Goal: Transaction & Acquisition: Purchase product/service

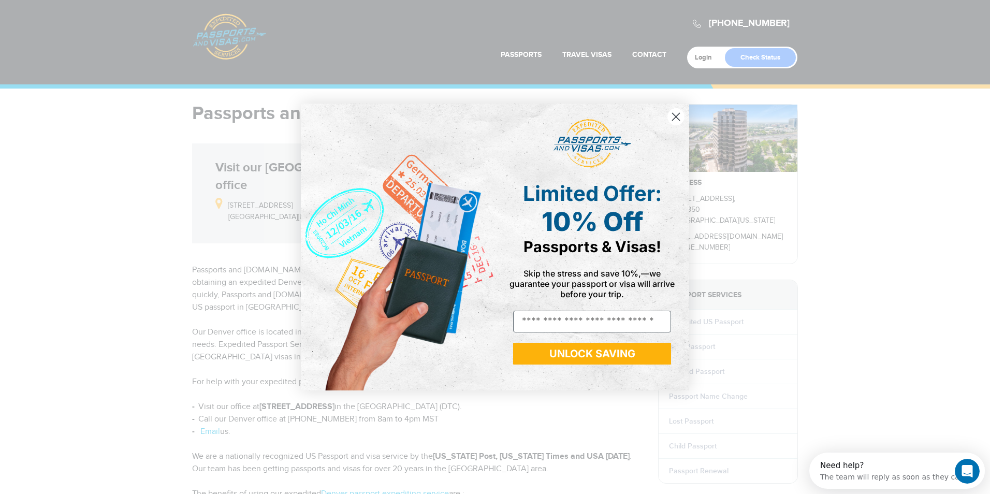
click at [670, 116] on circle "Close dialog" at bounding box center [675, 116] width 17 height 17
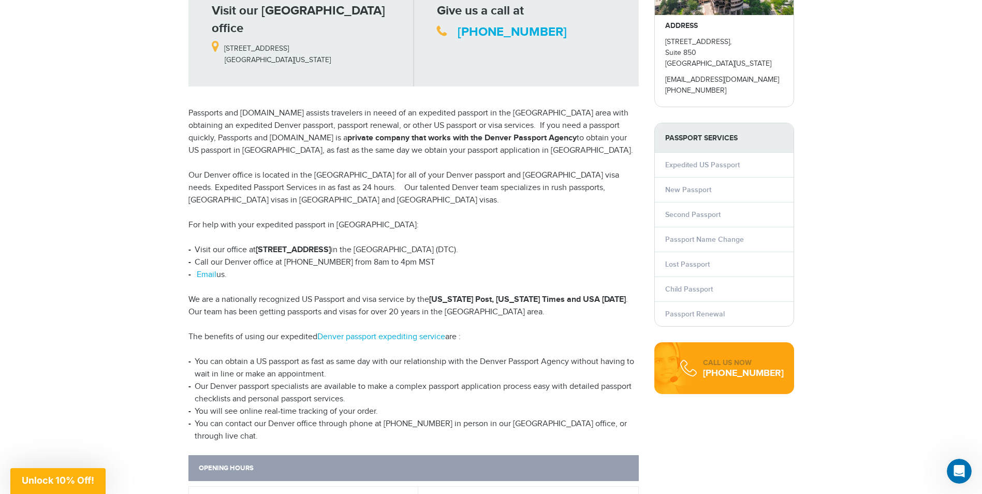
scroll to position [155, 0]
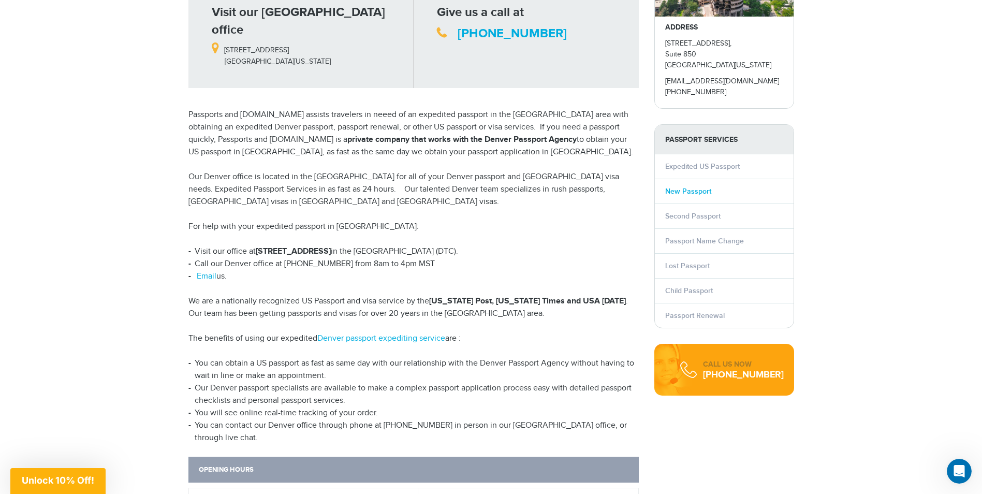
click at [685, 190] on link "New Passport" at bounding box center [688, 191] width 46 height 9
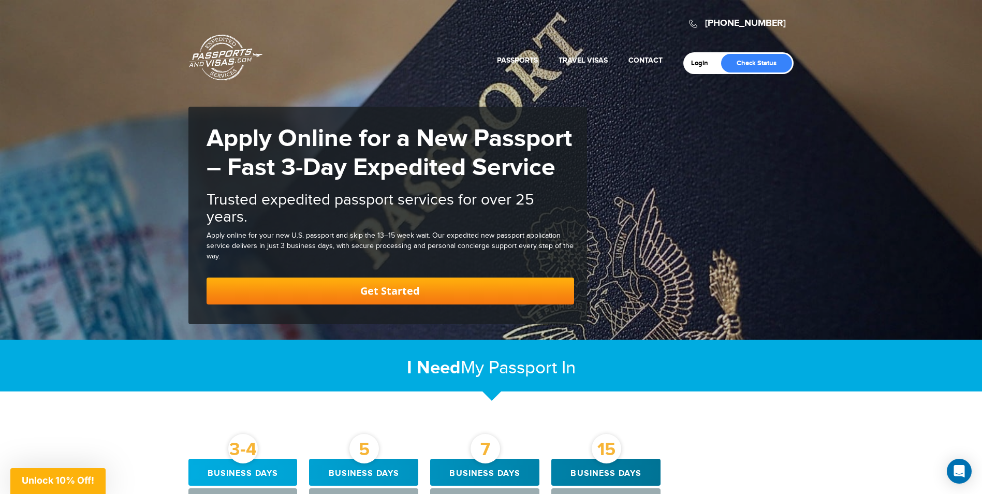
click at [398, 294] on link "Get Started" at bounding box center [391, 290] width 368 height 27
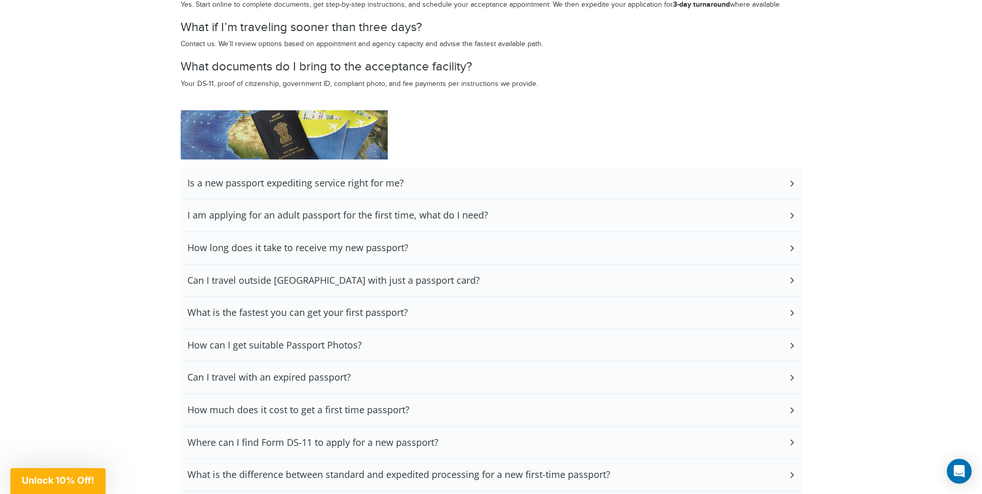
scroll to position [2022, 0]
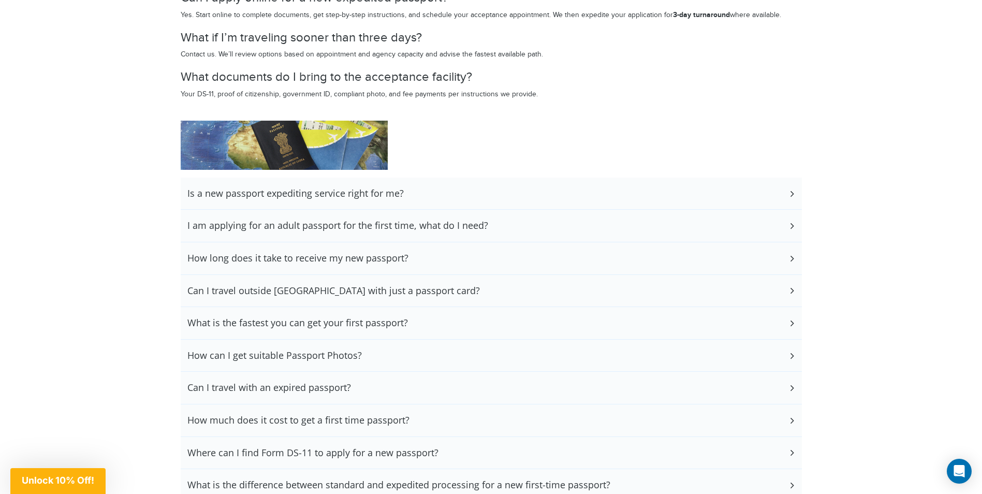
click at [791, 224] on icon at bounding box center [791, 226] width 10 height 7
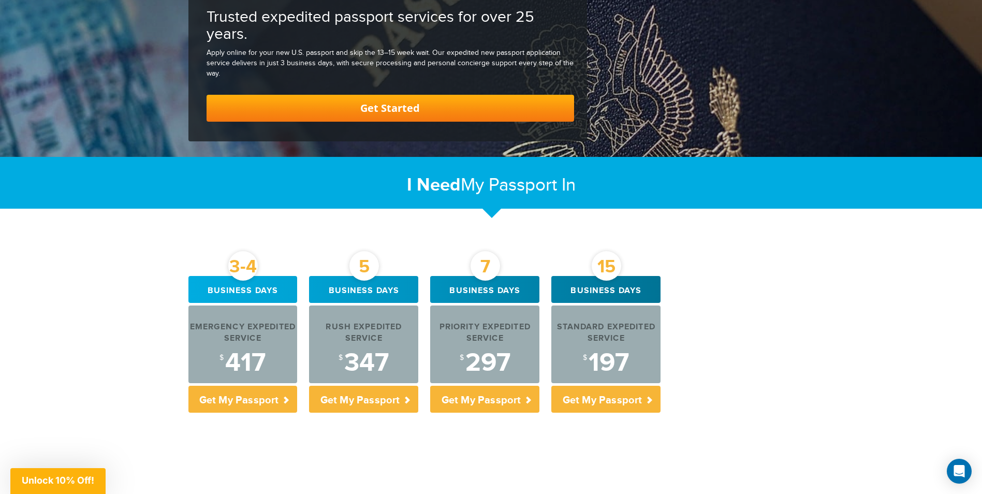
scroll to position [0, 0]
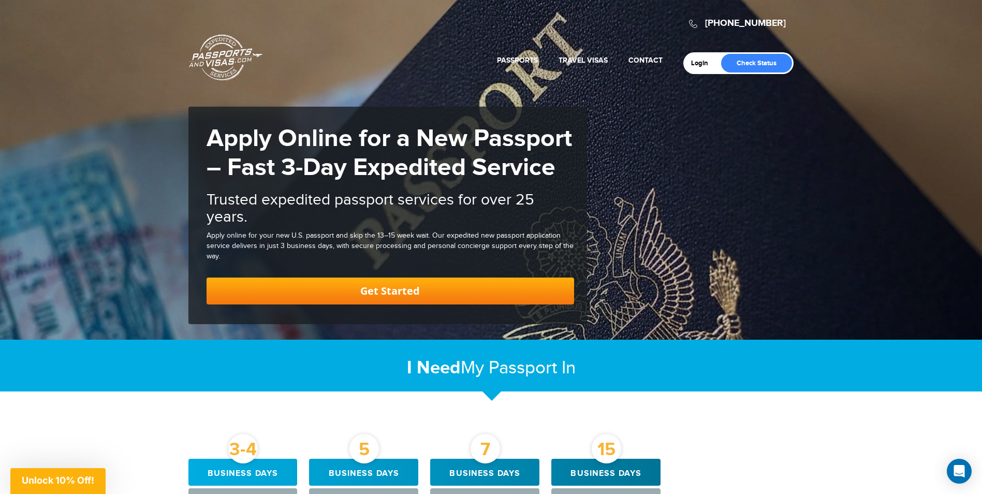
click at [378, 291] on link "Get Started" at bounding box center [391, 290] width 368 height 27
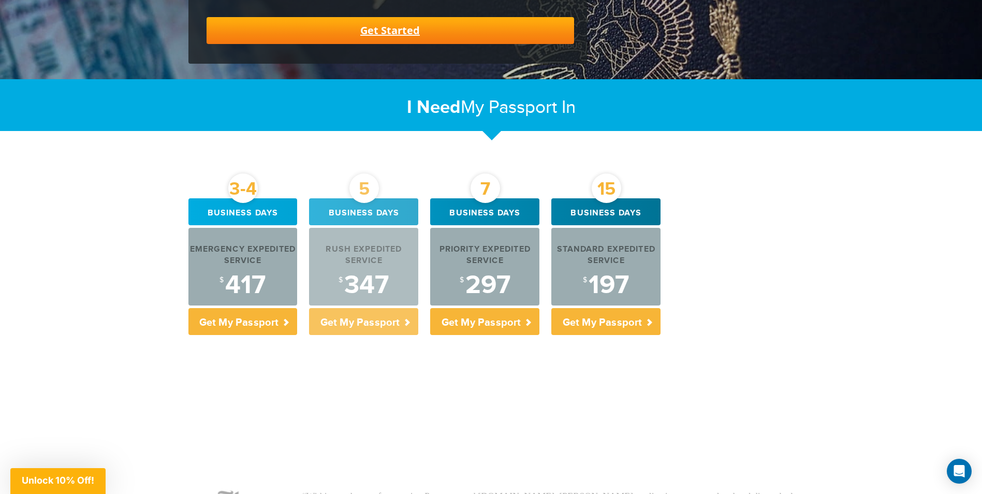
scroll to position [262, 0]
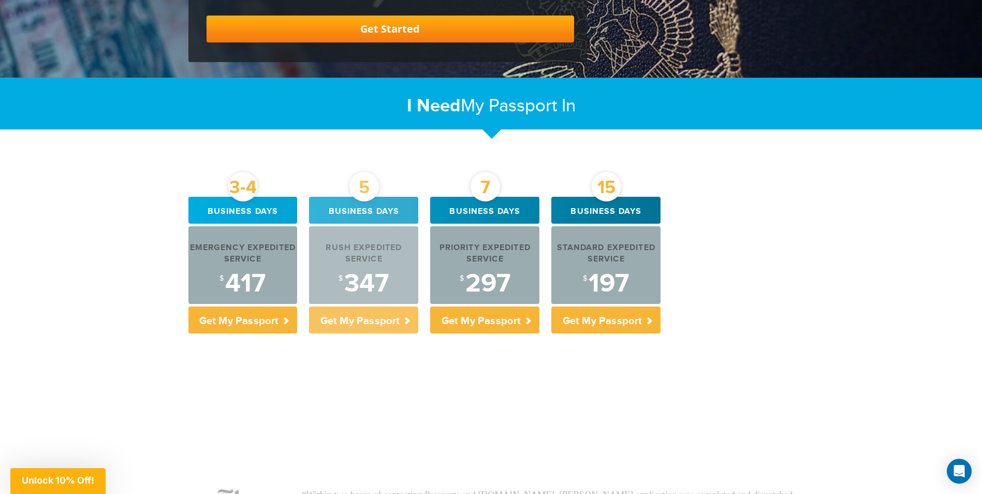
click at [364, 314] on p "Get My Passport" at bounding box center [363, 319] width 109 height 27
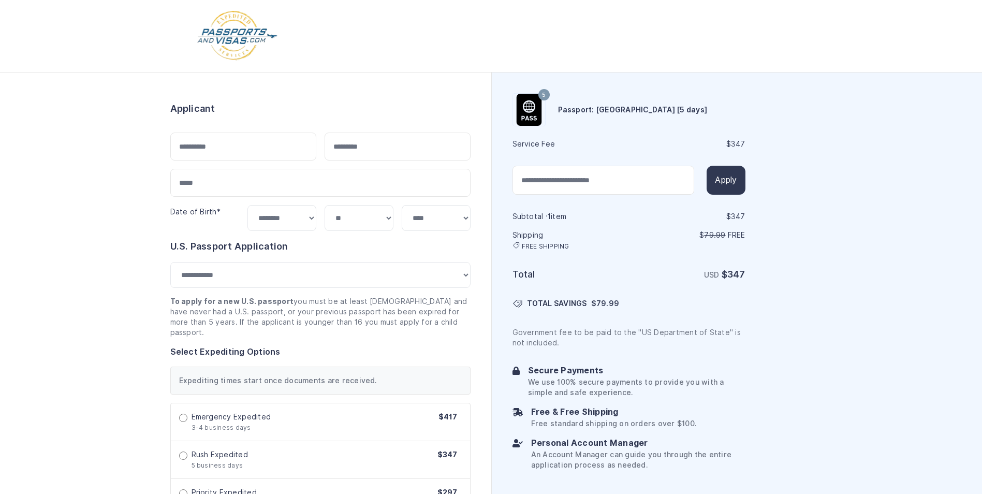
select select "***"
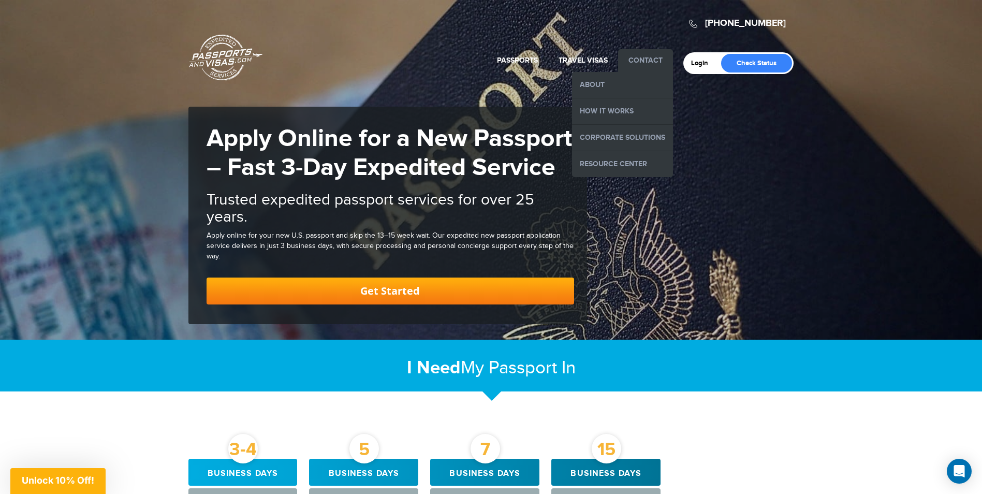
click at [643, 60] on link "Contact" at bounding box center [645, 60] width 34 height 9
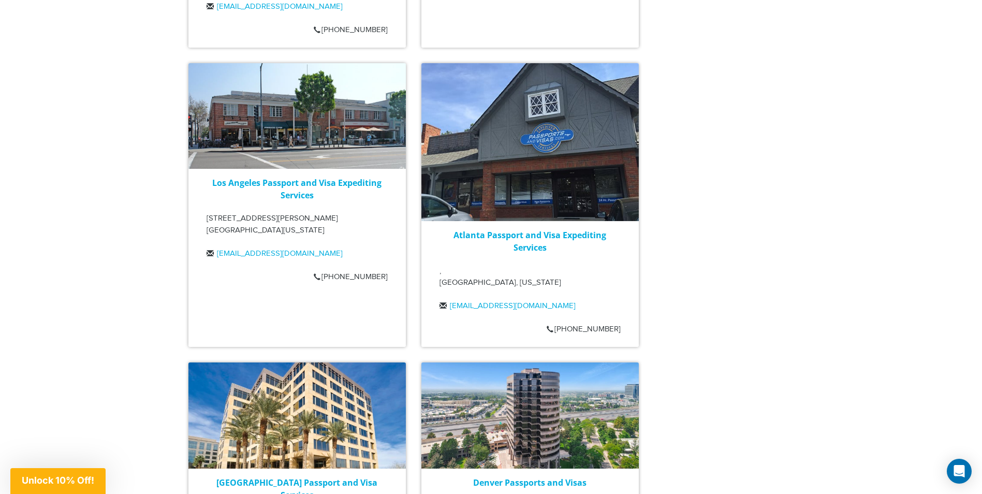
scroll to position [1139, 0]
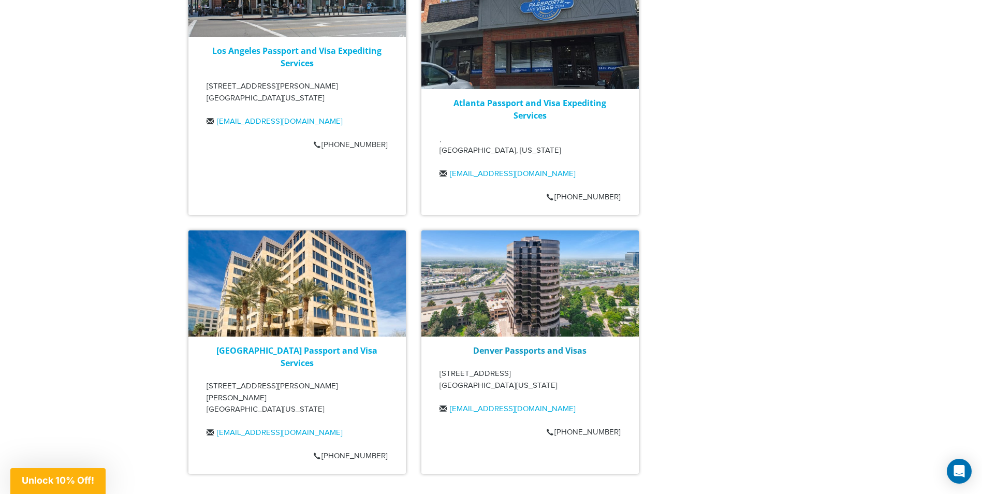
click at [536, 345] on link "Denver Passports and Visas" at bounding box center [529, 350] width 113 height 11
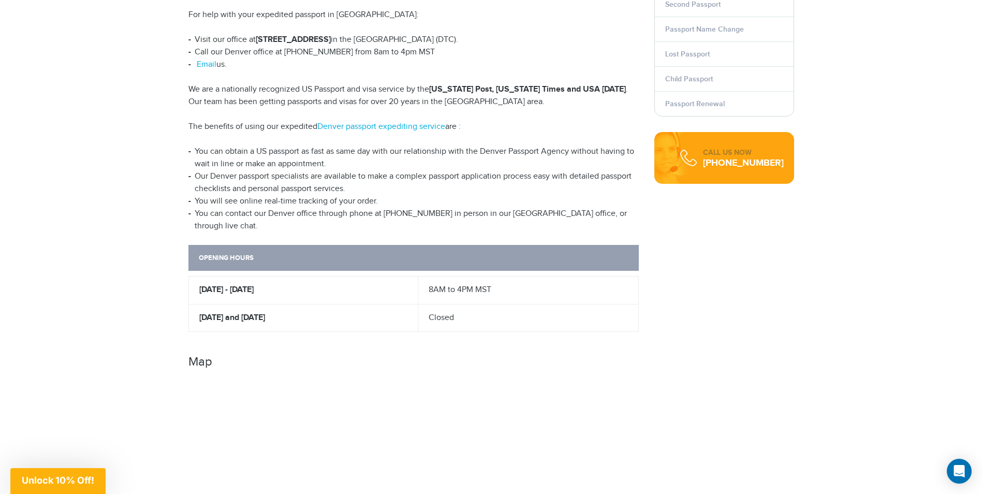
scroll to position [362, 0]
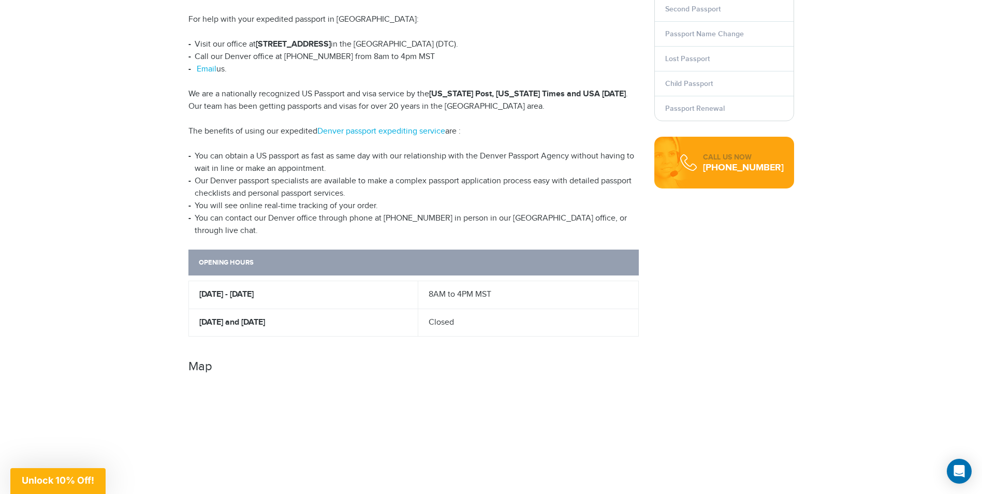
click at [739, 154] on div "CALL US NOW" at bounding box center [743, 157] width 81 height 10
click at [736, 170] on div "[PHONE_NUMBER]" at bounding box center [743, 168] width 81 height 10
click at [691, 168] on div "CALL US NOW [PHONE_NUMBER]" at bounding box center [724, 163] width 140 height 52
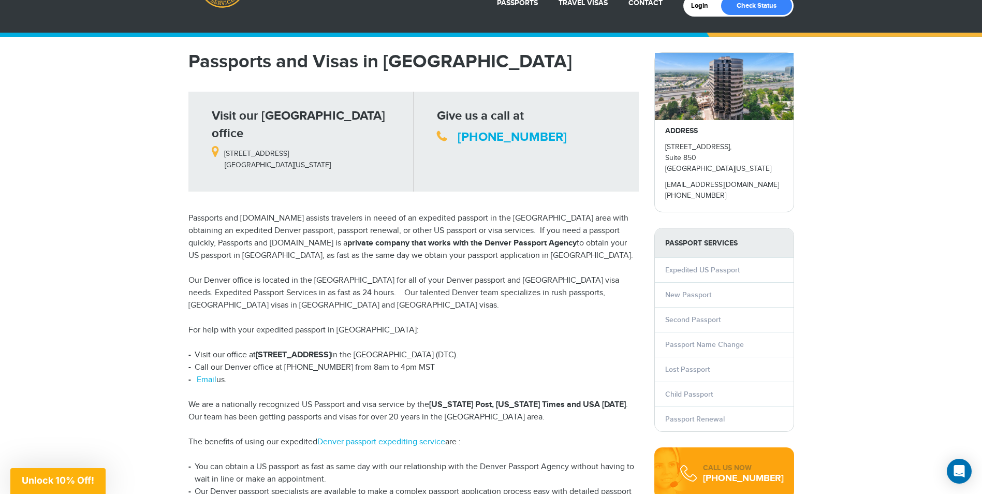
scroll to position [0, 0]
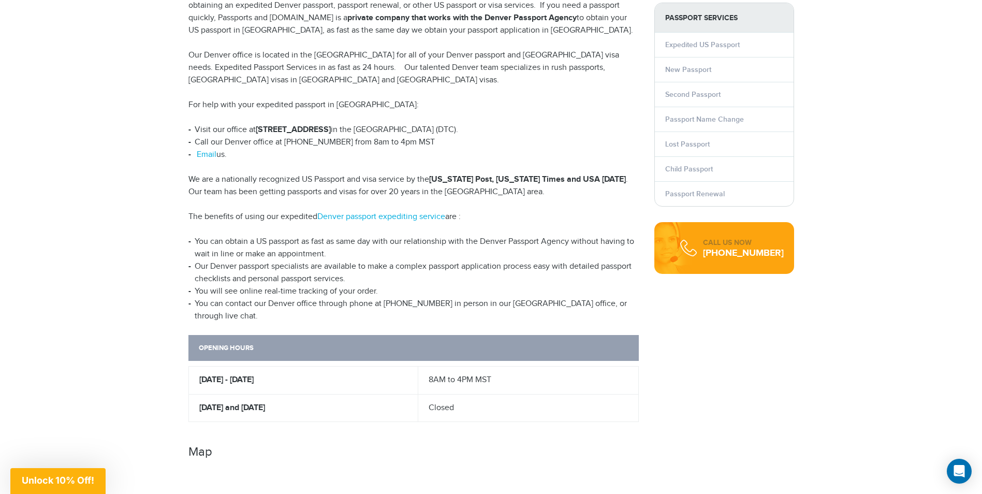
scroll to position [259, 0]
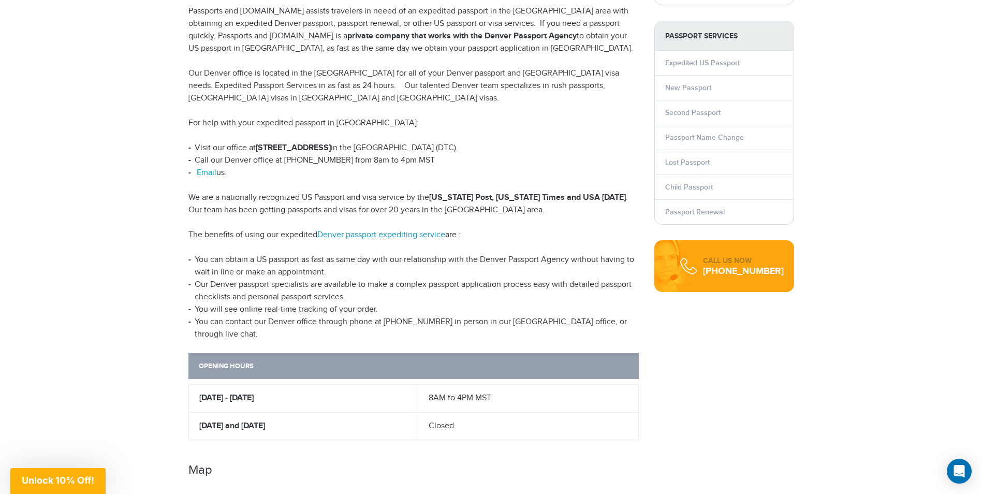
click at [410, 230] on link "Denver passport expediting service" at bounding box center [381, 235] width 128 height 10
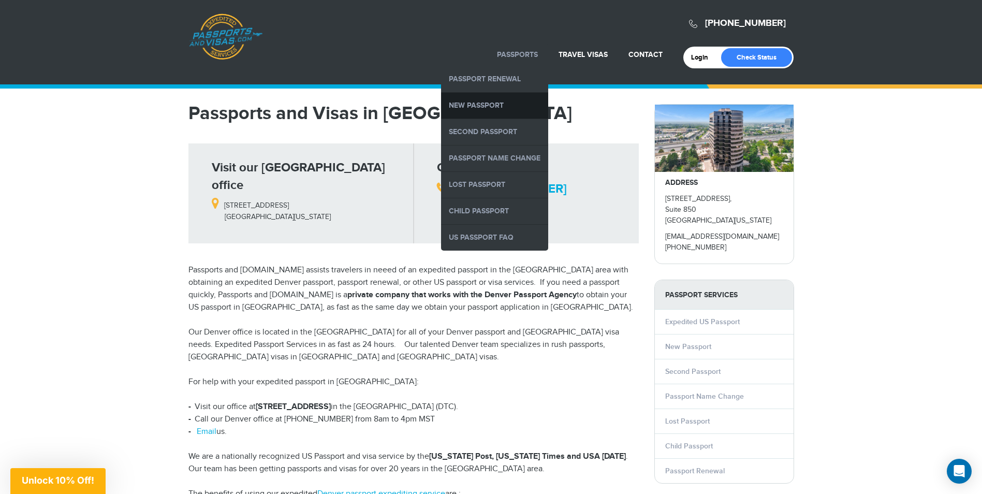
click at [494, 101] on link "New Passport" at bounding box center [494, 106] width 107 height 26
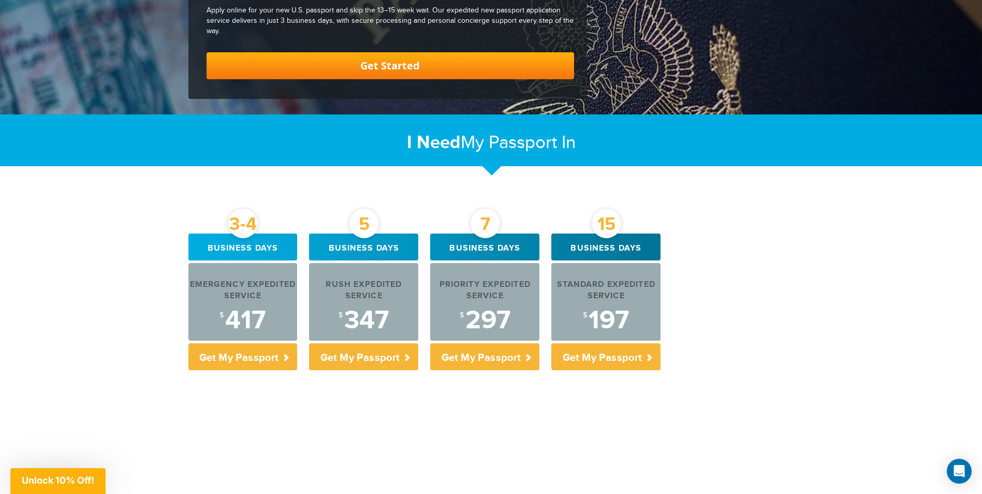
scroll to position [207, 0]
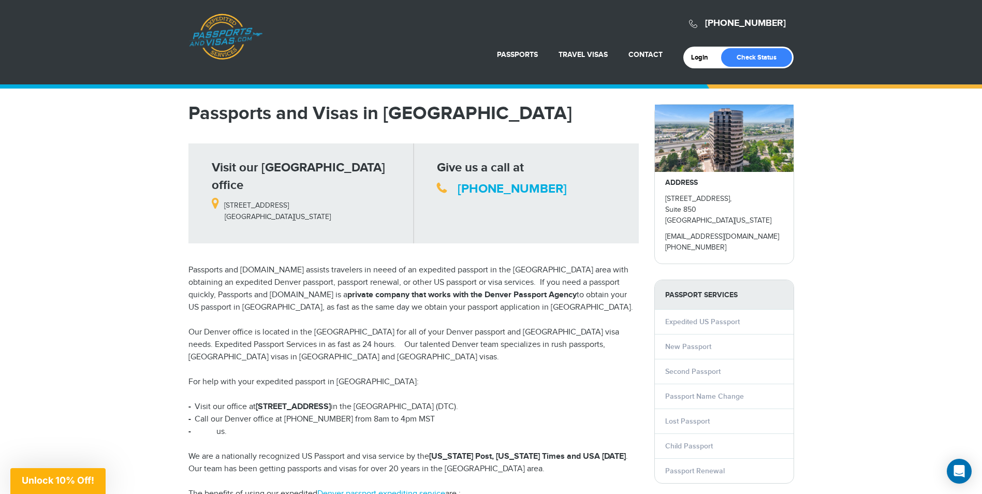
click at [211, 427] on link "Email" at bounding box center [207, 432] width 20 height 10
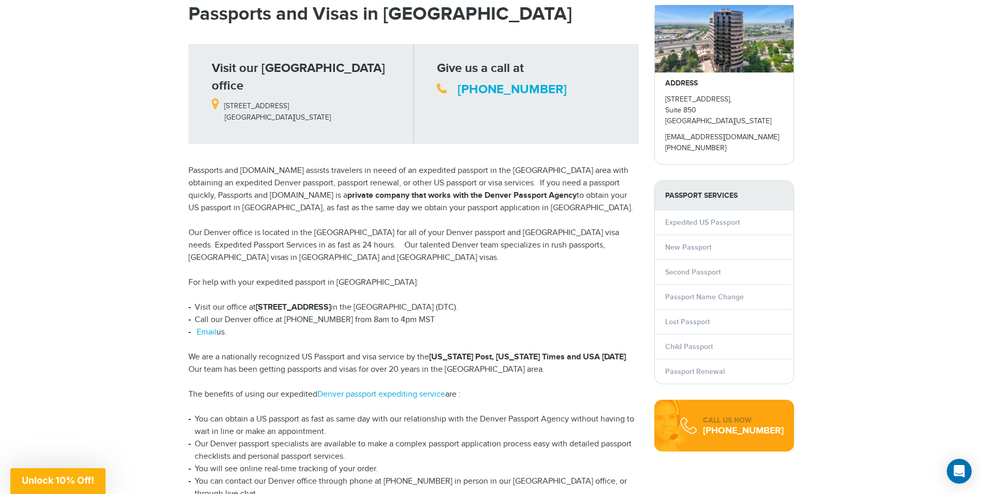
scroll to position [104, 0]
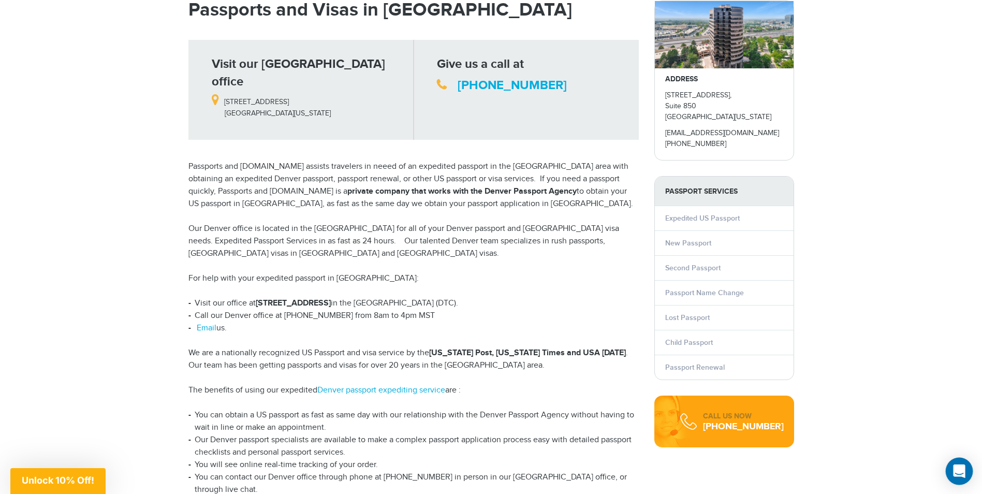
click at [964, 469] on icon "Open Intercom Messenger" at bounding box center [959, 470] width 13 height 13
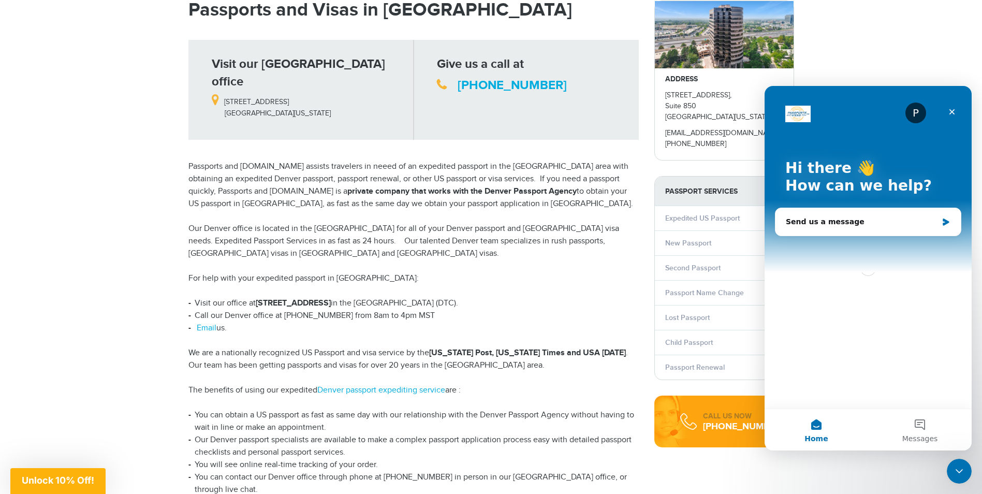
scroll to position [0, 0]
click at [944, 218] on icon "Intercom messenger" at bounding box center [946, 222] width 9 height 8
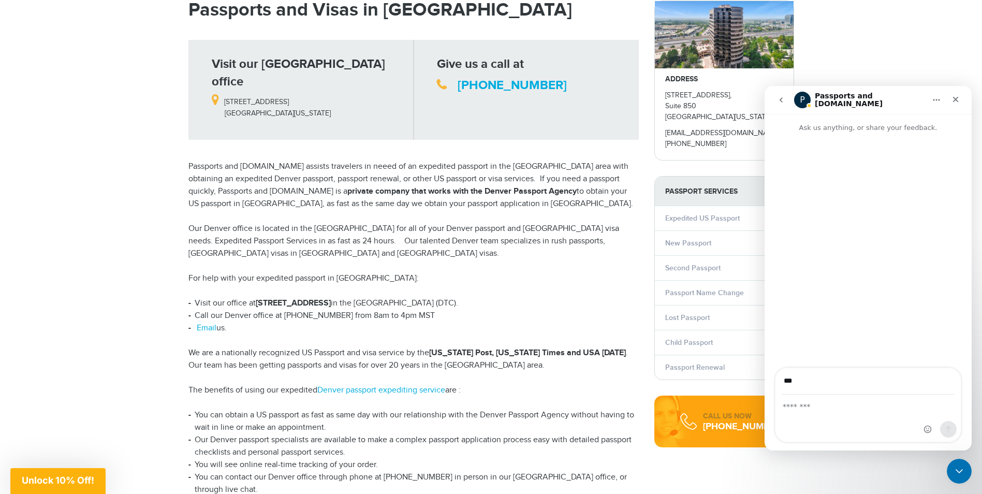
type input "**********"
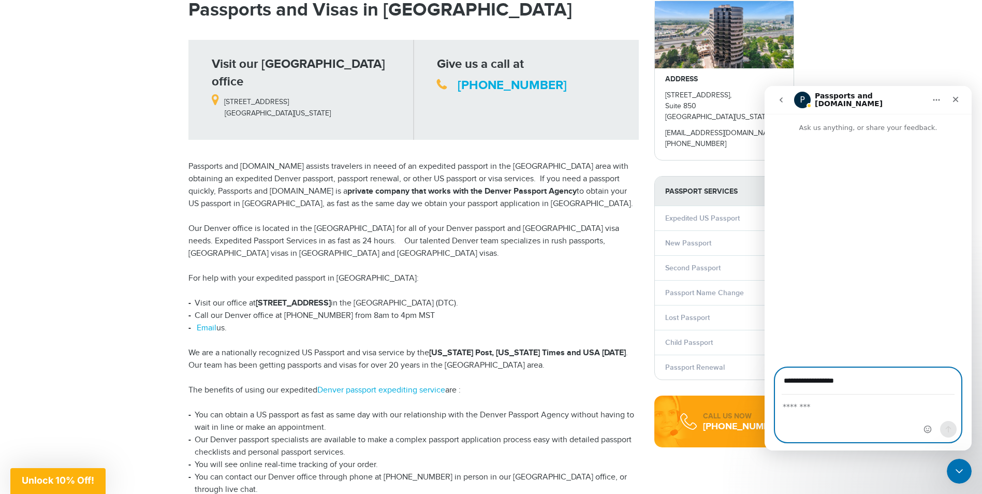
click at [848, 408] on textarea "Message…" at bounding box center [868, 404] width 185 height 18
type textarea "**********"
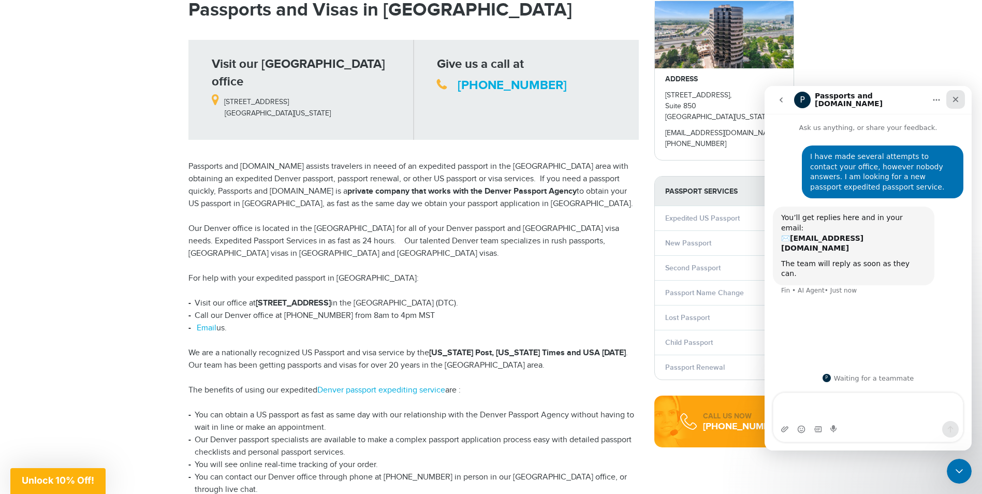
click at [952, 99] on icon "Close" at bounding box center [956, 99] width 8 height 8
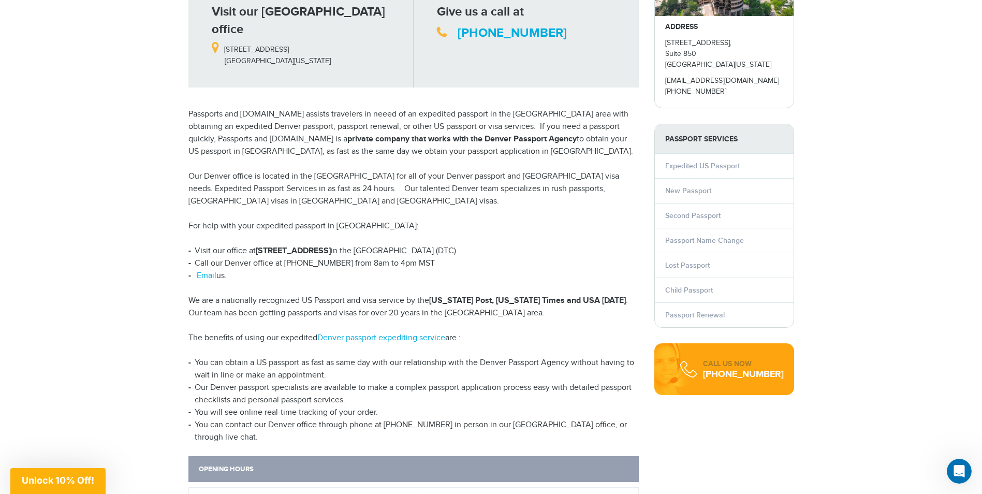
scroll to position [155, 0]
click at [405, 333] on link "Denver passport expediting service" at bounding box center [381, 338] width 128 height 10
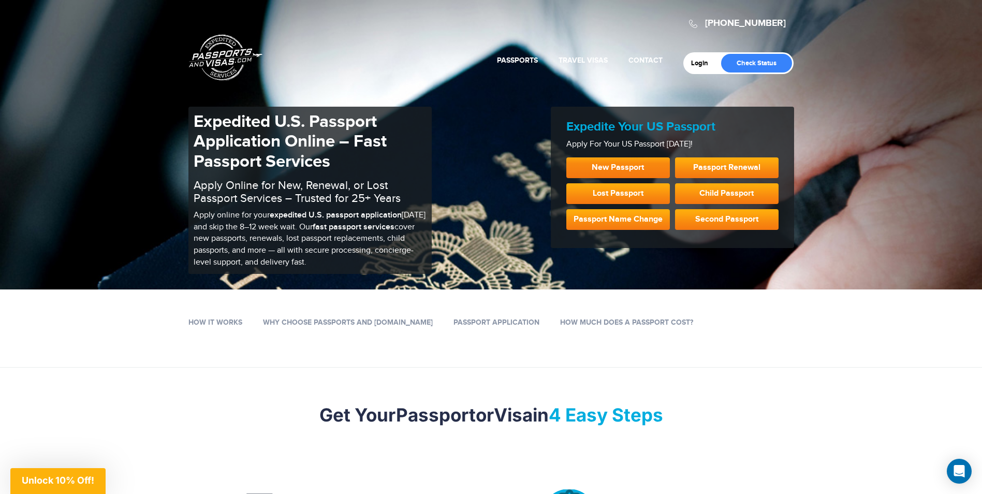
click at [609, 169] on link "New Passport" at bounding box center [618, 167] width 104 height 21
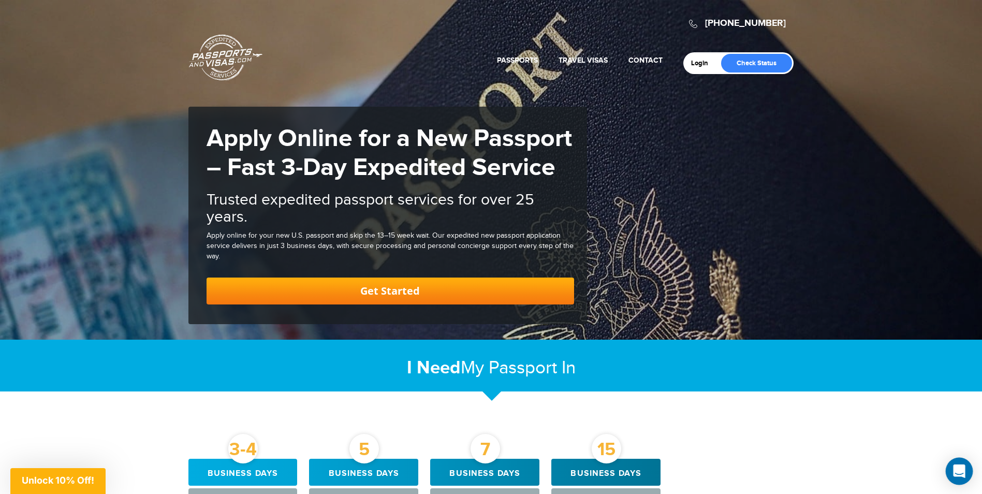
click at [959, 469] on icon "Open Intercom Messenger" at bounding box center [959, 470] width 12 height 13
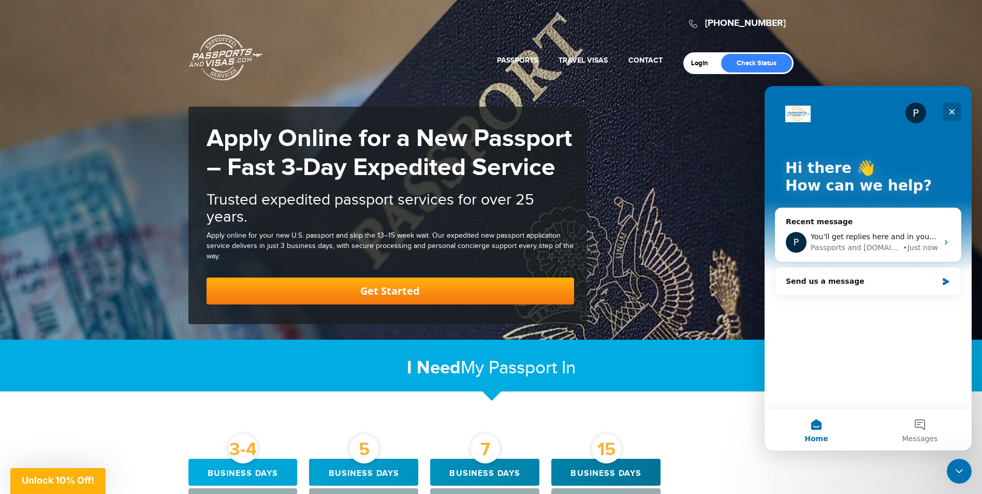
click at [955, 109] on icon "Close" at bounding box center [952, 112] width 8 height 8
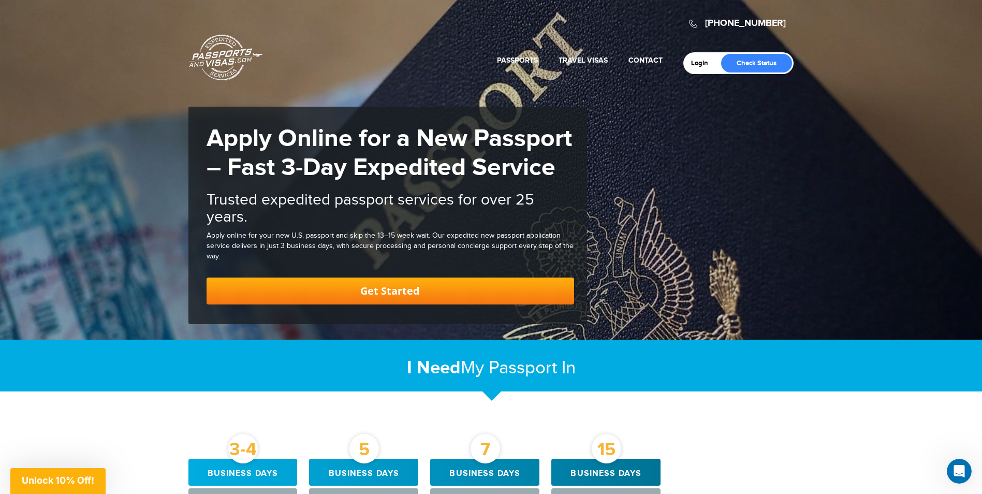
click at [378, 290] on link "Get Started" at bounding box center [391, 290] width 368 height 27
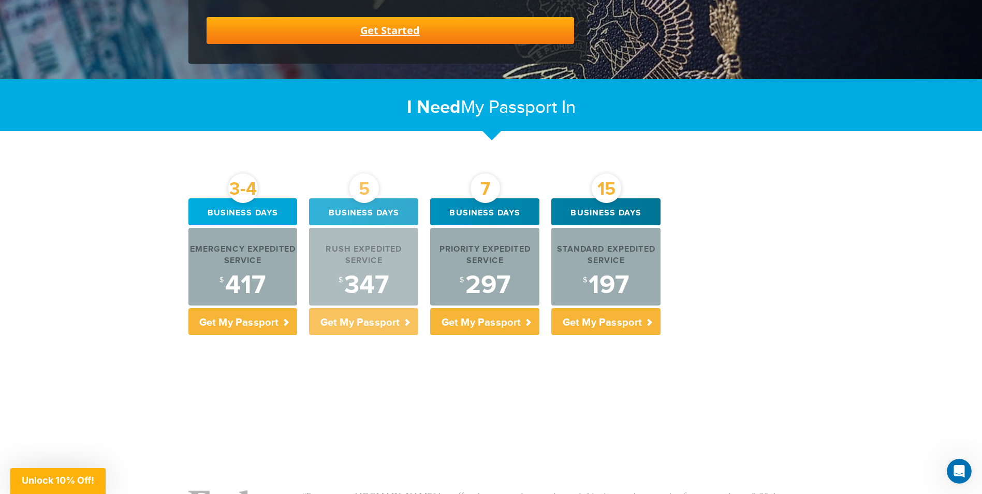
scroll to position [262, 0]
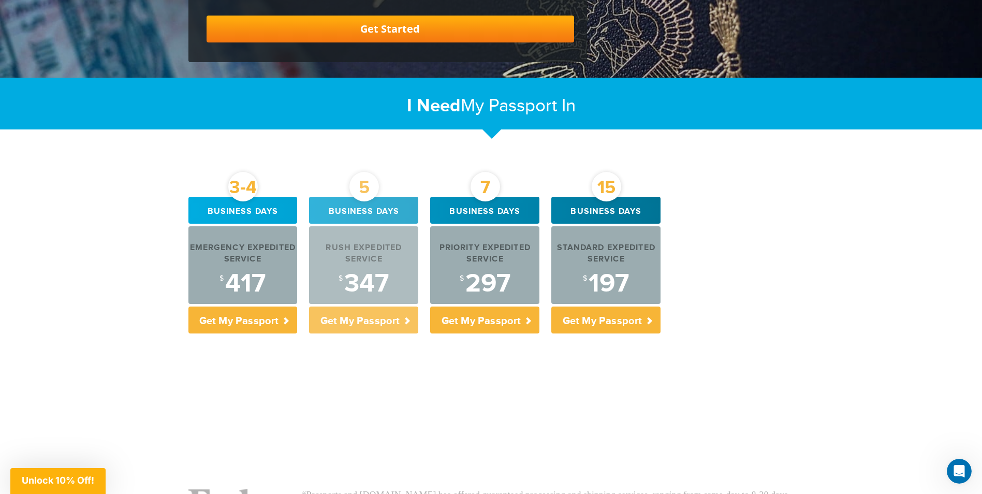
click at [378, 314] on p "Get My Passport" at bounding box center [363, 319] width 109 height 27
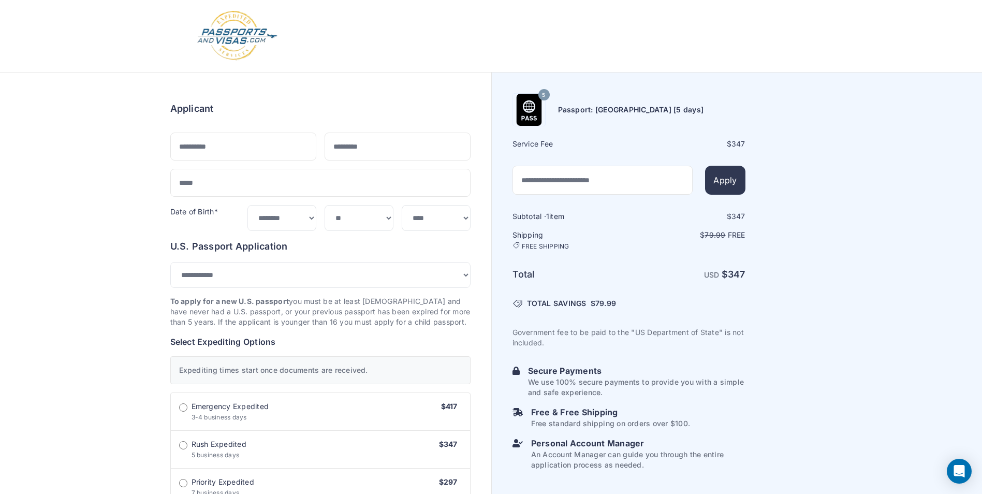
select select "***"
click at [212, 156] on input "text" at bounding box center [243, 147] width 146 height 28
